Goal: Check status

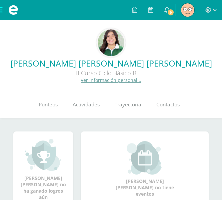
click at [152, 28] on div "Valeria Elena Gómez Estrada III Curso Ciclo Básico B Ver información personal..." at bounding box center [111, 55] width 212 height 55
click at [58, 105] on link "Punteos" at bounding box center [48, 104] width 34 height 27
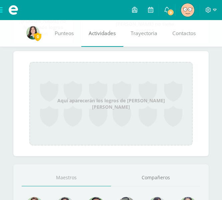
scroll to position [295, 0]
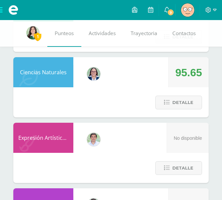
scroll to position [677, 0]
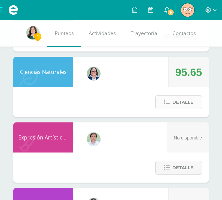
click at [192, 99] on span "Detalle" at bounding box center [183, 102] width 21 height 12
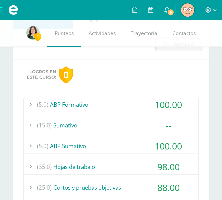
scroll to position [735, 0]
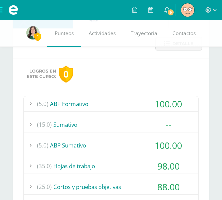
click at [118, 107] on div "(5.0) ABP Formativo" at bounding box center [111, 103] width 175 height 15
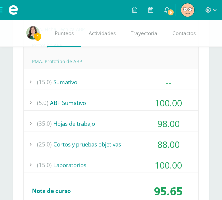
scroll to position [842, 0]
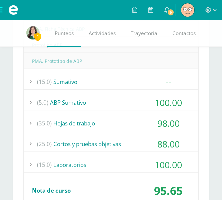
click at [115, 130] on div "(35.0) Hojas de trabajo" at bounding box center [111, 123] width 175 height 15
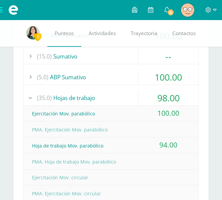
scroll to position [803, 0]
click at [102, 95] on div "(35.0) Hojas de trabajo" at bounding box center [111, 98] width 175 height 15
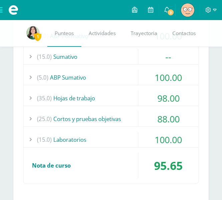
click at [99, 118] on div "(25.0) Cortos y pruebas objetivas" at bounding box center [111, 118] width 175 height 15
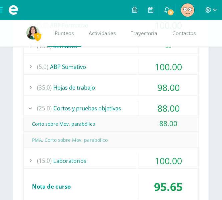
scroll to position [816, 0]
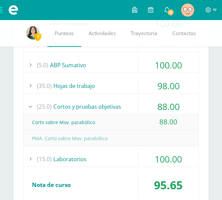
click at [87, 105] on div "(25.0) Cortos y pruebas objetivas" at bounding box center [111, 106] width 175 height 15
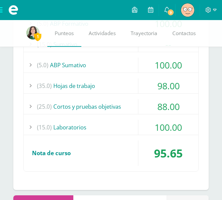
click at [94, 122] on div "(15.0) Laboratorios" at bounding box center [111, 127] width 175 height 15
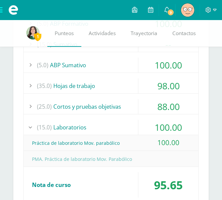
click at [94, 122] on div "(15.0) Laboratorios" at bounding box center [111, 127] width 175 height 15
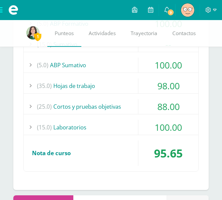
click at [113, 107] on div "(25.0) Cortos y pruebas objetivas" at bounding box center [111, 106] width 175 height 15
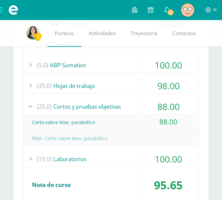
click at [113, 107] on div "(25.0) Cortos y pruebas objetivas" at bounding box center [111, 106] width 175 height 15
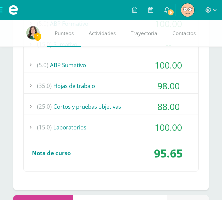
click at [110, 90] on div "(35.0) Hojas de trabajo" at bounding box center [111, 85] width 175 height 15
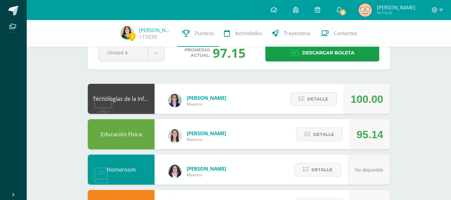
scroll to position [0, 0]
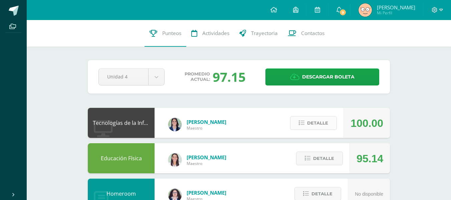
click at [222, 128] on span "Detalle" at bounding box center [317, 123] width 21 height 12
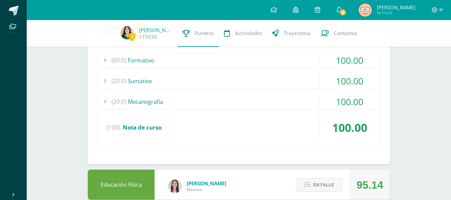
scroll to position [125, 0]
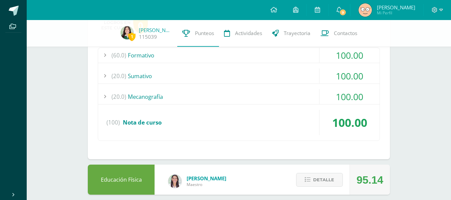
click at [222, 83] on div "(20.0) [GEOGRAPHIC_DATA]" at bounding box center [239, 75] width 282 height 15
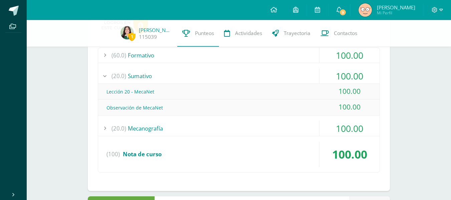
click at [222, 83] on div "(20.0) [GEOGRAPHIC_DATA]" at bounding box center [239, 75] width 282 height 15
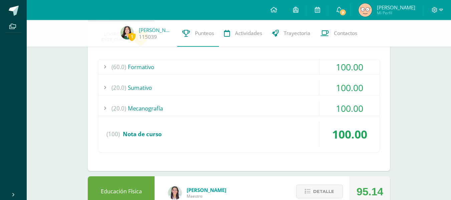
scroll to position [113, 0]
click at [222, 69] on div "(60.0) Formativo" at bounding box center [239, 67] width 282 height 15
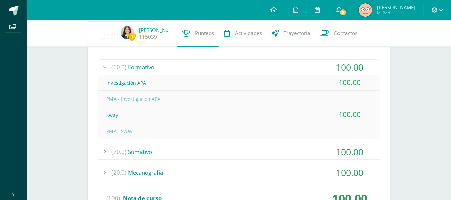
click at [222, 69] on div "(60.0) Formativo" at bounding box center [239, 67] width 282 height 15
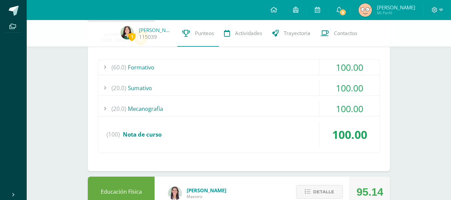
scroll to position [0, 0]
